Goal: Transaction & Acquisition: Purchase product/service

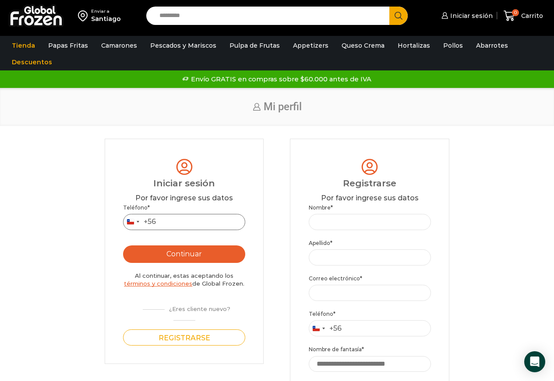
click at [187, 226] on input "Teléfono *" at bounding box center [184, 222] width 122 height 16
type input "*********"
click at [183, 258] on button "Continuar" at bounding box center [184, 255] width 122 height 18
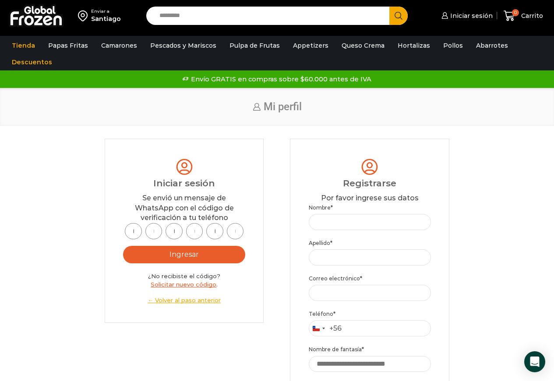
click at [135, 240] on input "text" at bounding box center [133, 231] width 17 height 16
type input "*"
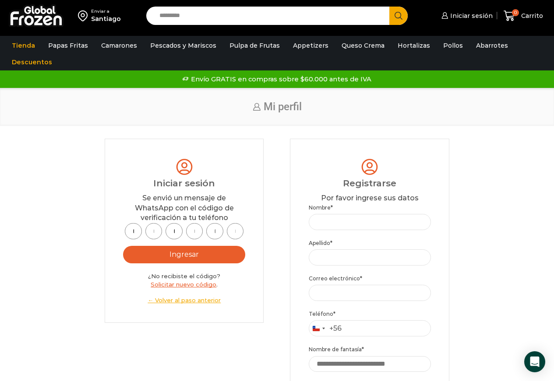
type input "*"
click at [154, 254] on button "Ingresar" at bounding box center [184, 255] width 122 height 18
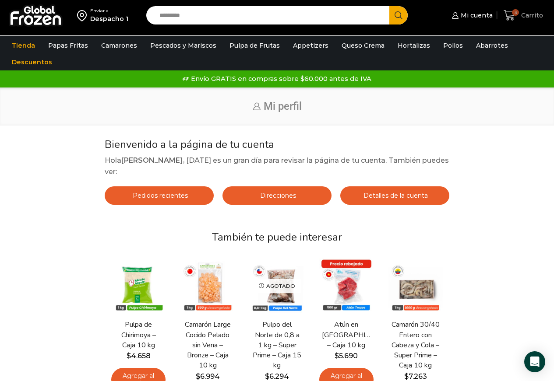
click at [512, 14] on icon at bounding box center [510, 16] width 12 height 12
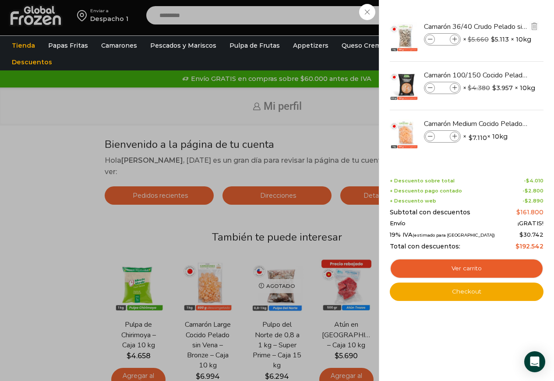
click at [432, 39] on icon at bounding box center [430, 39] width 5 height 5
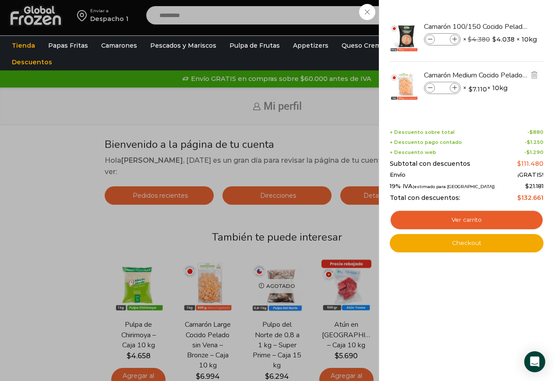
click at [429, 87] on icon at bounding box center [430, 88] width 5 height 5
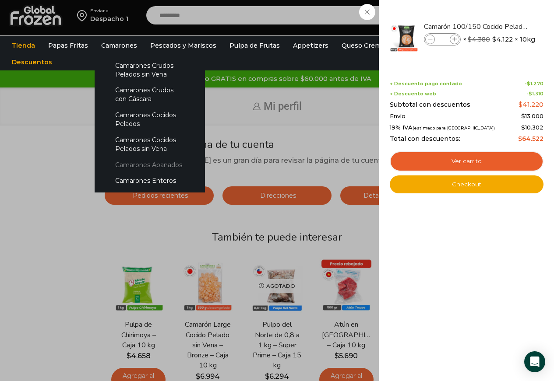
click at [142, 166] on link "Camarones Apanados" at bounding box center [149, 165] width 93 height 16
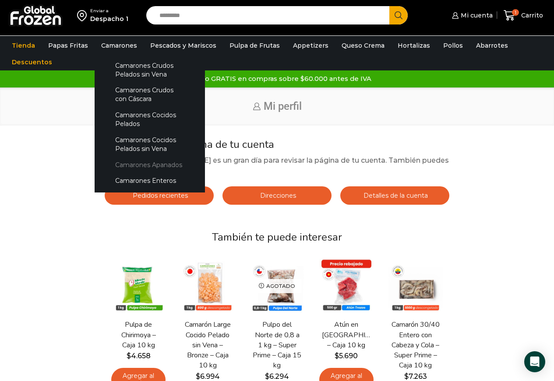
click at [159, 163] on link "Camarones Apanados" at bounding box center [149, 165] width 93 height 16
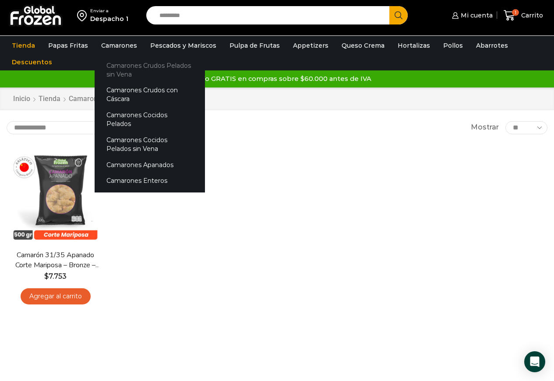
click at [115, 73] on link "Camarones Crudos Pelados sin Vena" at bounding box center [150, 69] width 110 height 25
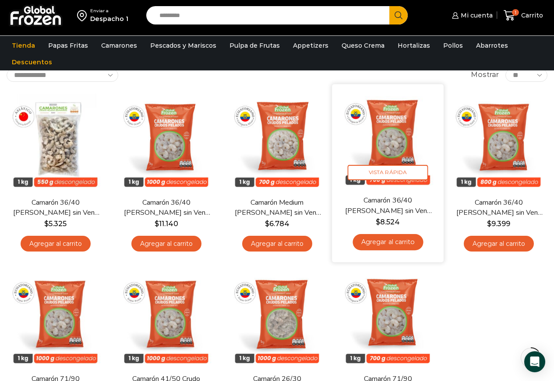
scroll to position [44, 0]
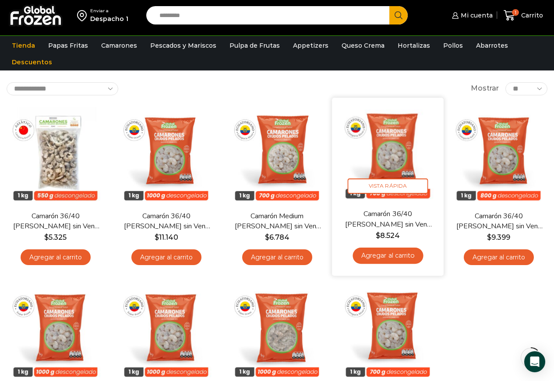
click at [389, 162] on img at bounding box center [388, 153] width 99 height 99
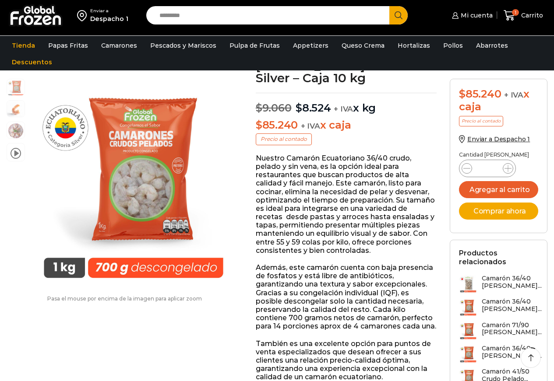
scroll to position [88, 0]
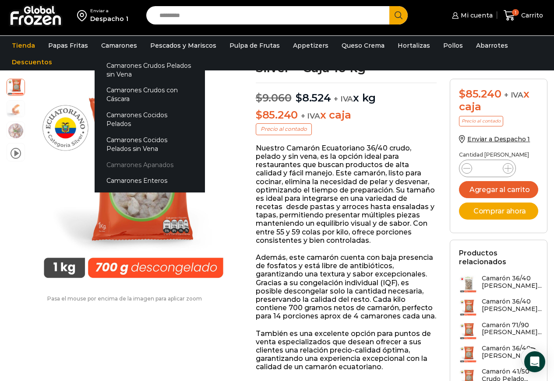
click at [117, 157] on link "Camarones Apanados" at bounding box center [150, 165] width 110 height 16
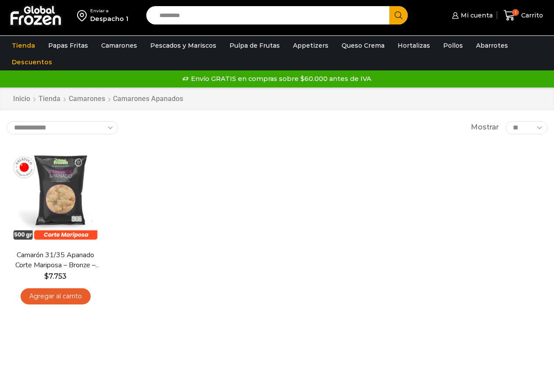
click at [51, 290] on link "Agregar al carrito" at bounding box center [56, 297] width 70 height 16
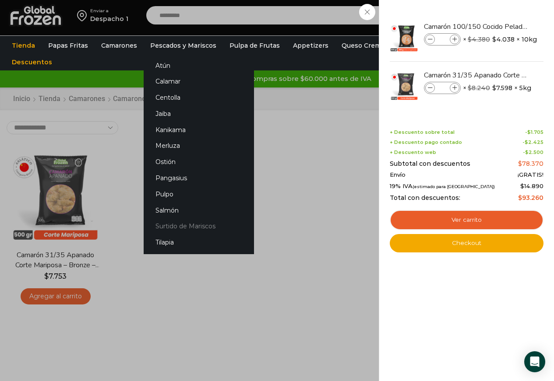
click at [196, 227] on link "Surtido de Mariscos" at bounding box center [199, 227] width 110 height 16
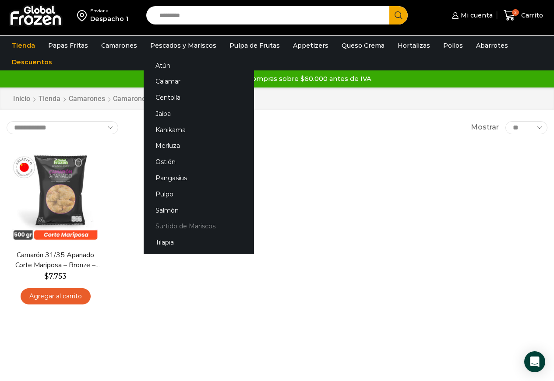
click at [200, 227] on link "Surtido de Mariscos" at bounding box center [199, 227] width 110 height 16
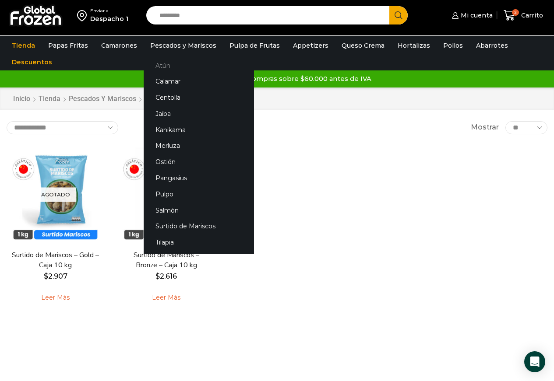
click at [158, 67] on link "Atún" at bounding box center [199, 65] width 110 height 16
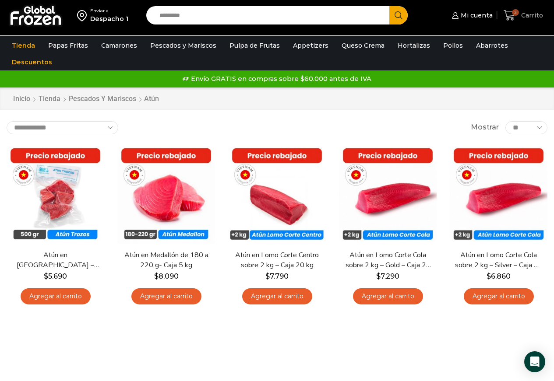
click at [512, 17] on icon at bounding box center [510, 16] width 12 height 12
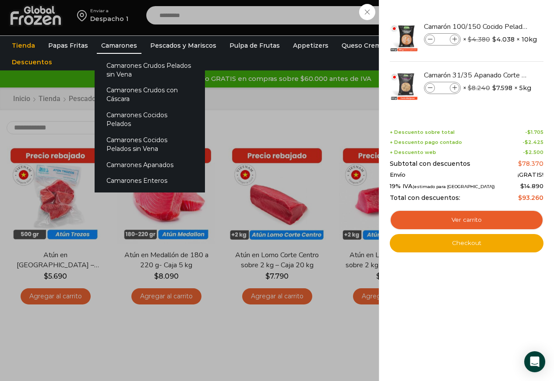
click at [107, 43] on link "Camarones" at bounding box center [119, 45] width 45 height 17
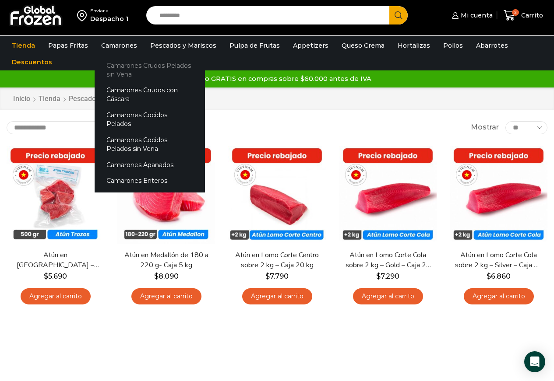
click at [131, 67] on link "Camarones Crudos Pelados sin Vena" at bounding box center [150, 69] width 110 height 25
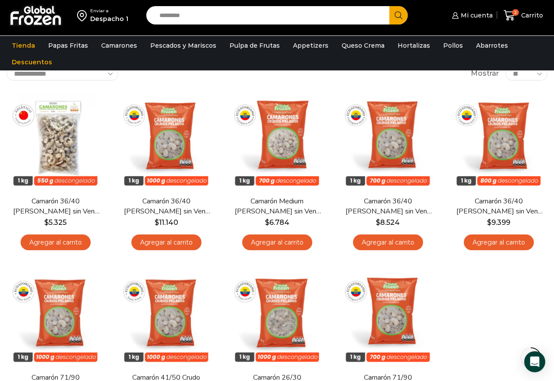
scroll to position [44, 0]
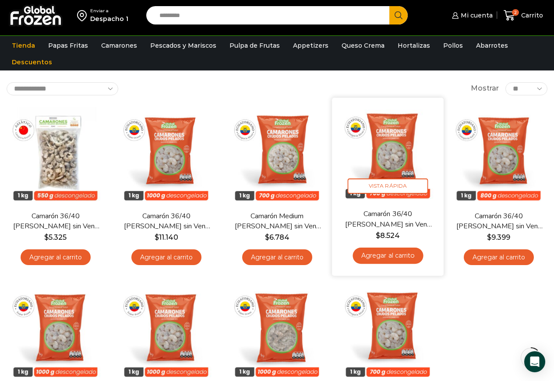
click at [399, 162] on img at bounding box center [388, 153] width 99 height 99
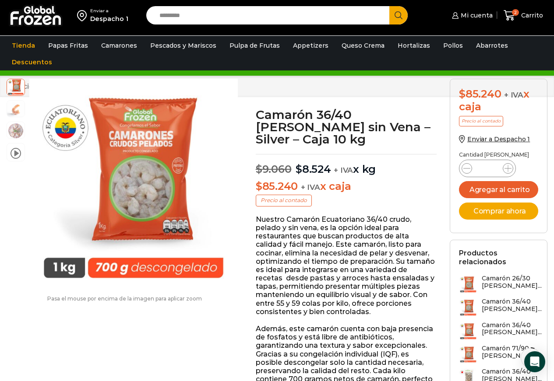
scroll to position [0, 0]
